Goal: Browse casually

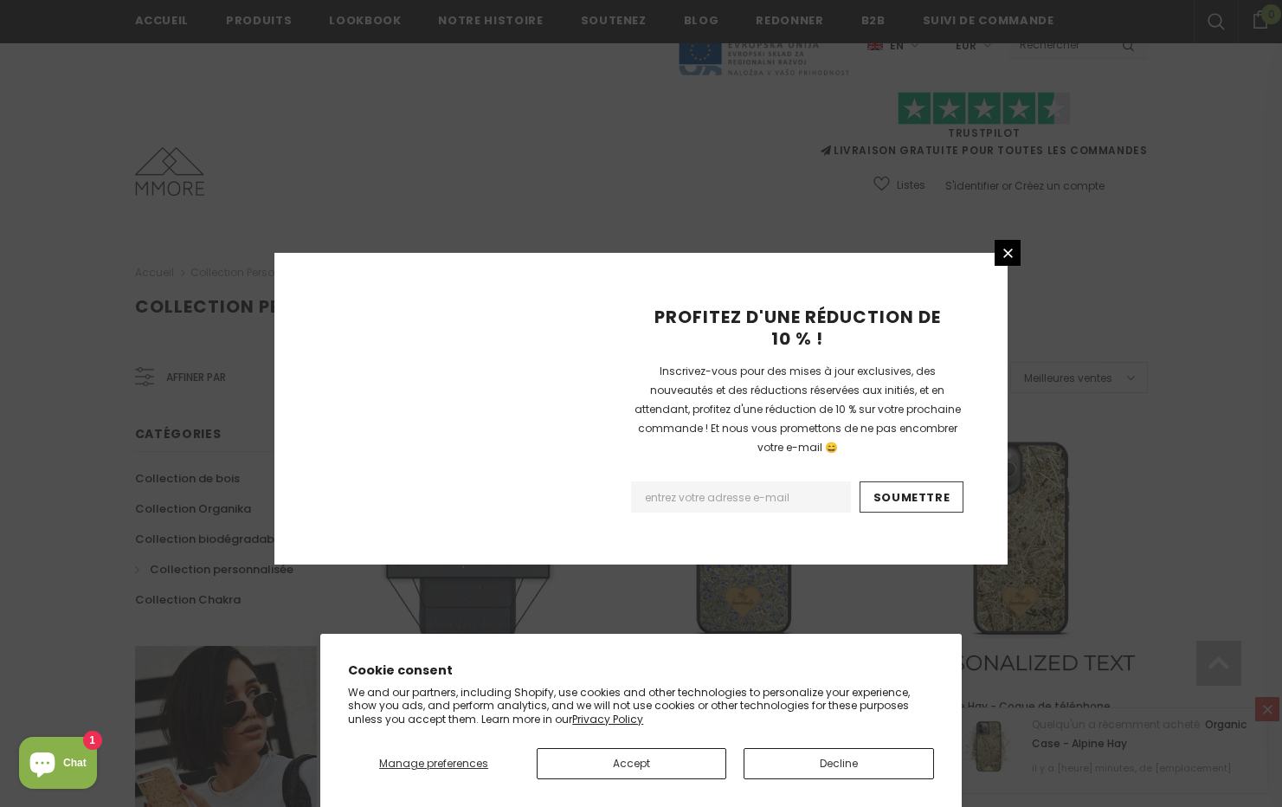
scroll to position [1930, 0]
